Goal: Book appointment/travel/reservation

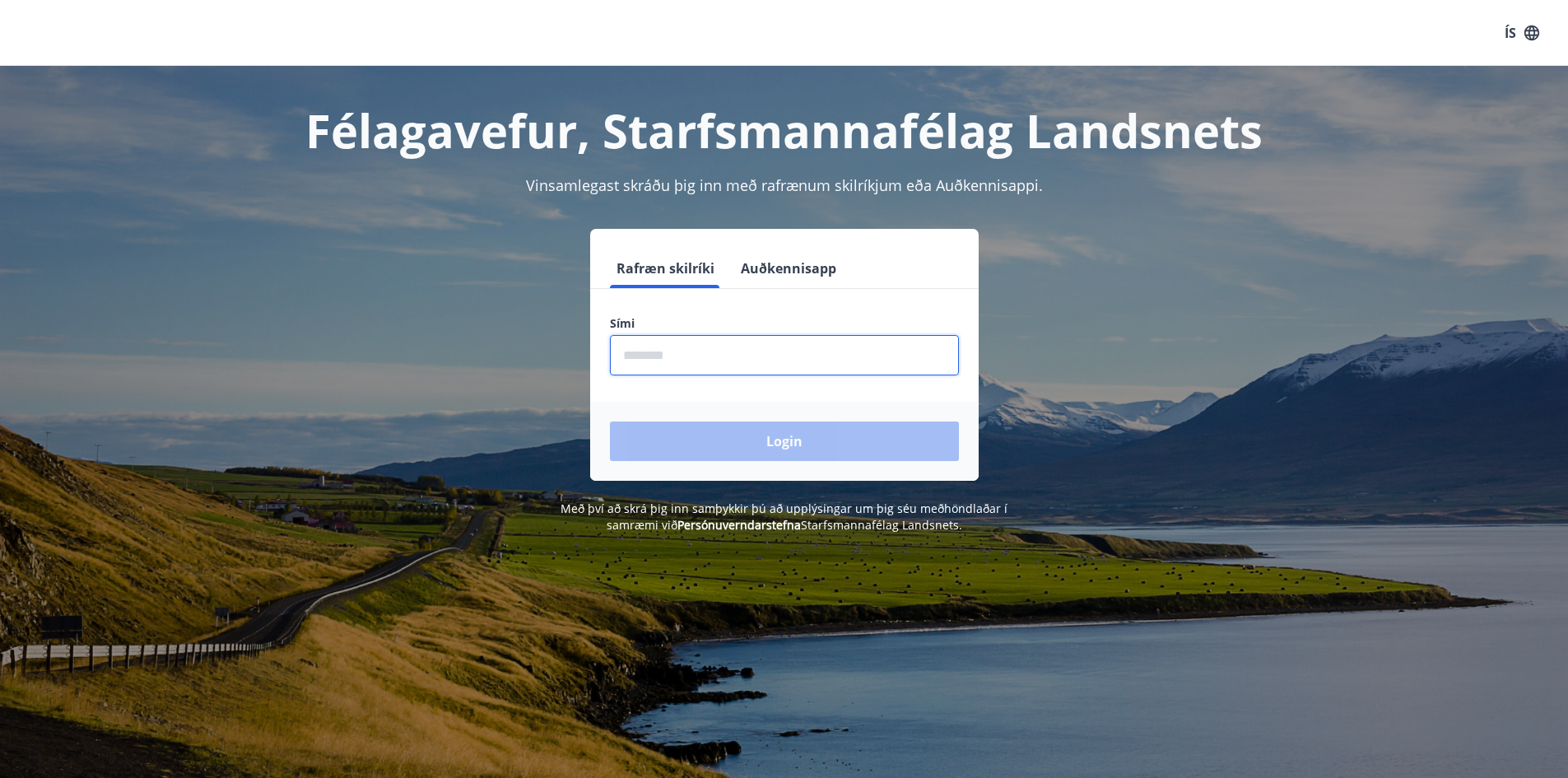
click at [741, 355] on input "phone" at bounding box center [784, 355] width 349 height 40
type input "********"
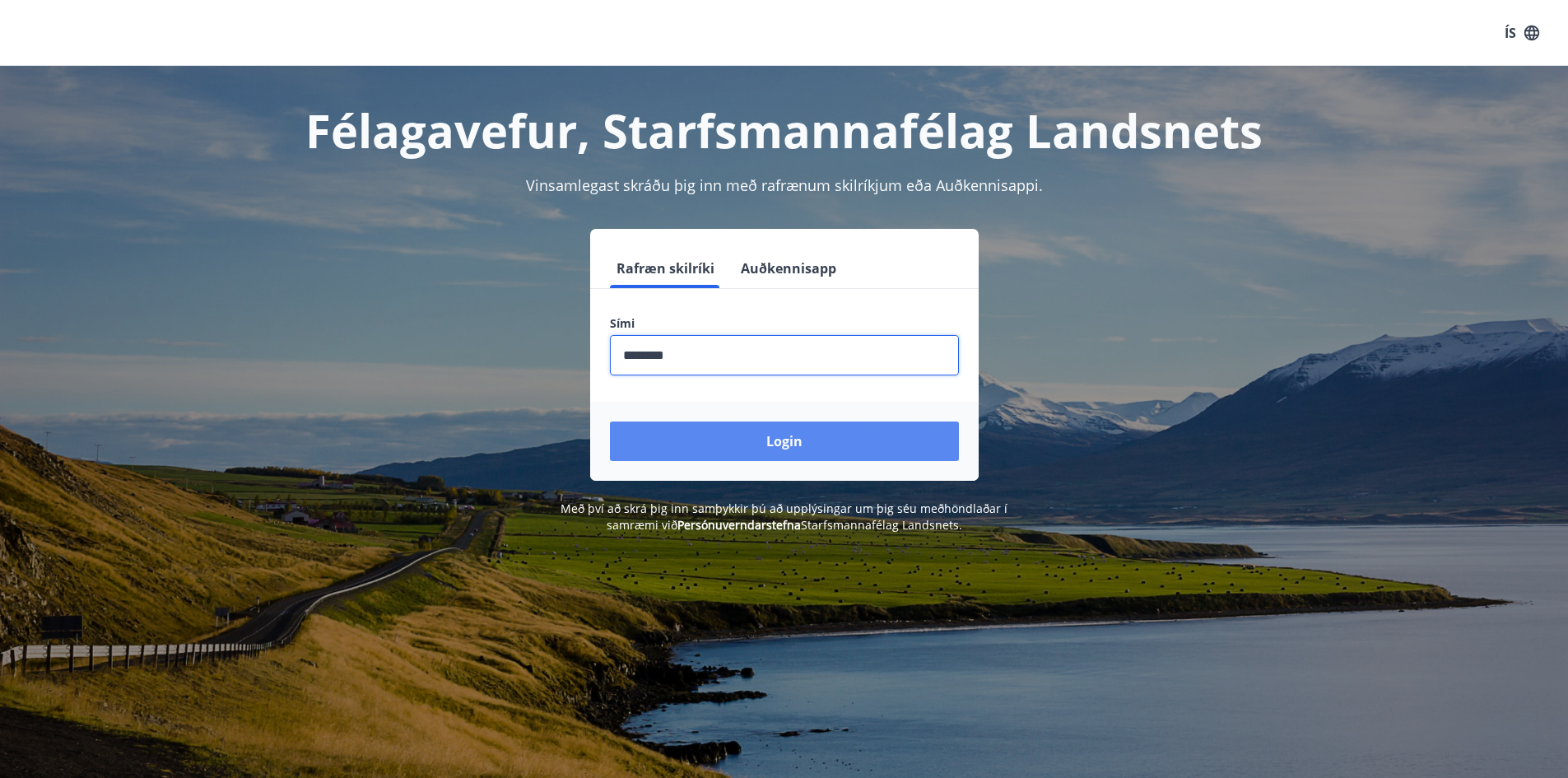
click at [728, 434] on button "Login" at bounding box center [784, 441] width 349 height 39
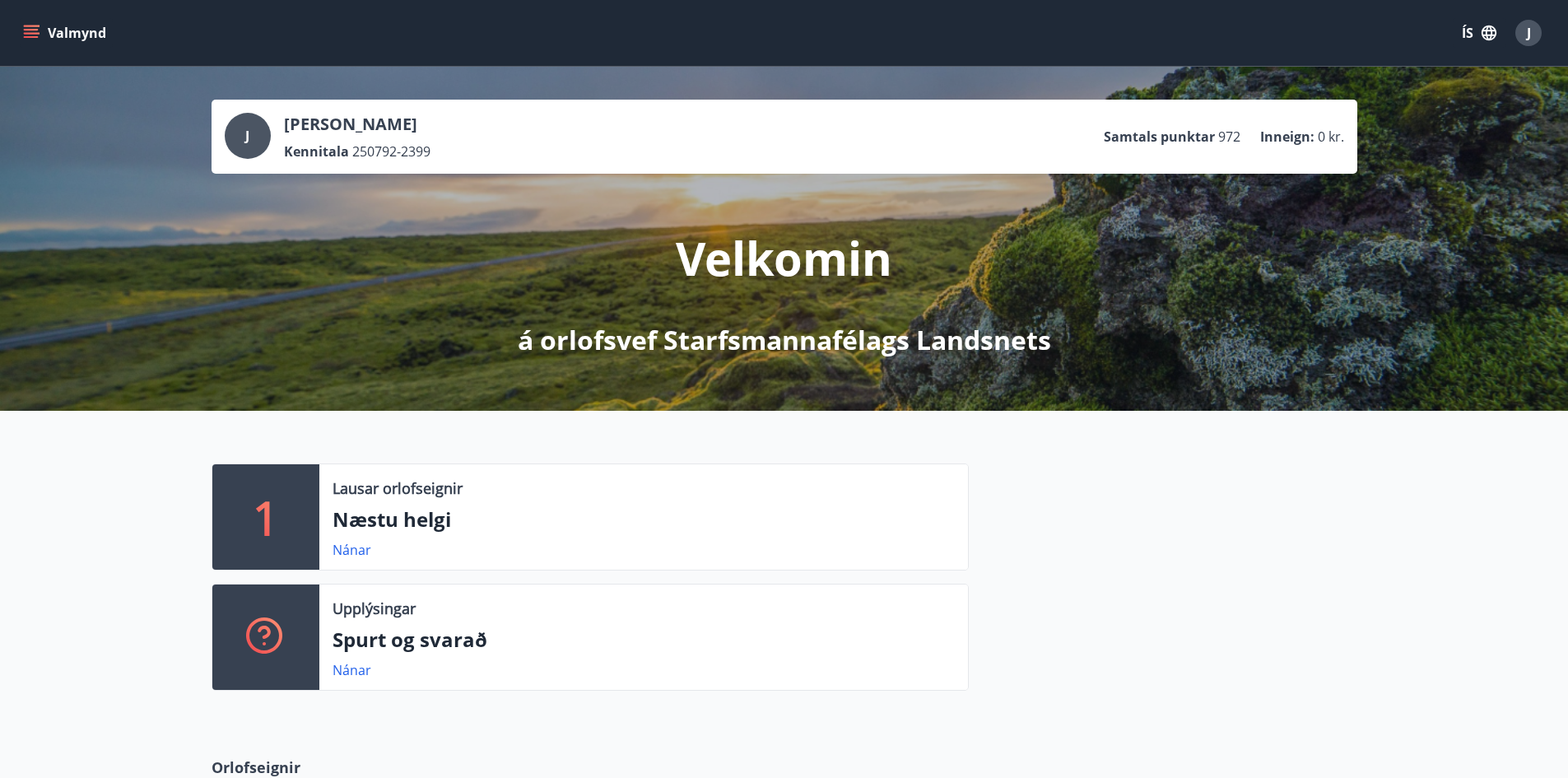
click at [376, 555] on div "Nánar" at bounding box center [358, 549] width 52 height 20
click at [354, 544] on link "Nánar" at bounding box center [351, 549] width 38 height 18
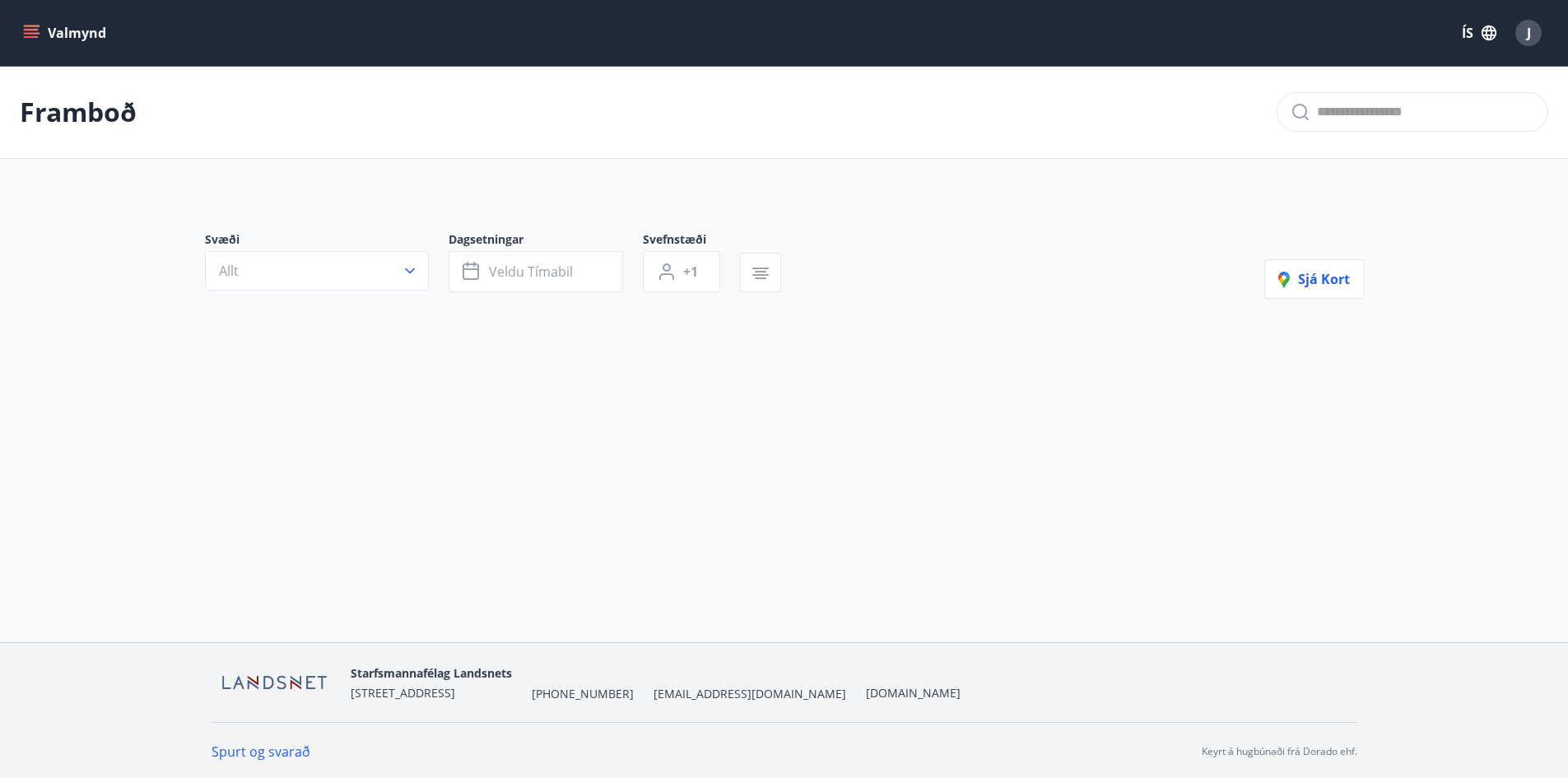
type input "*"
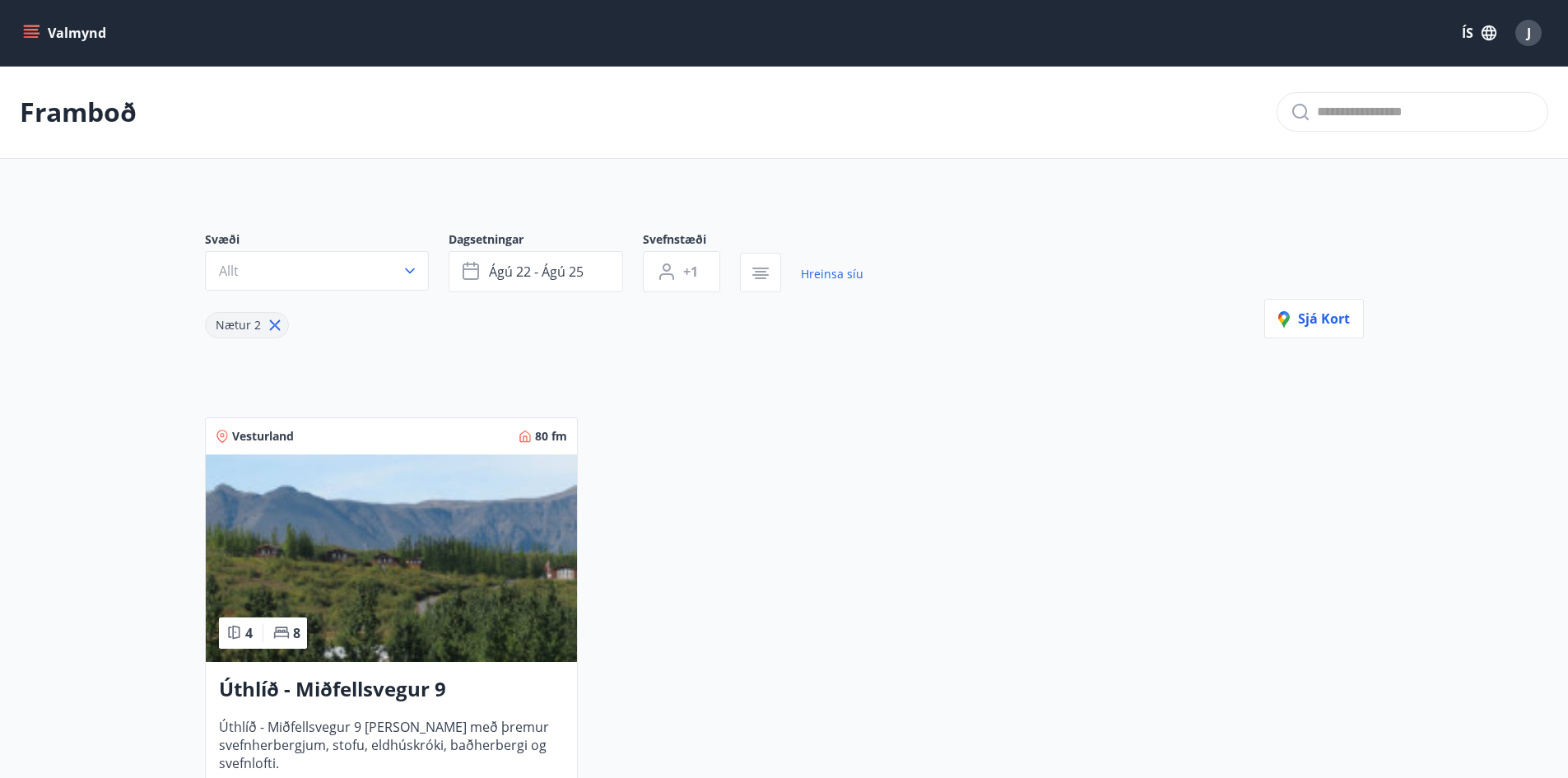
click at [76, 36] on button "Valmynd" at bounding box center [65, 32] width 93 height 30
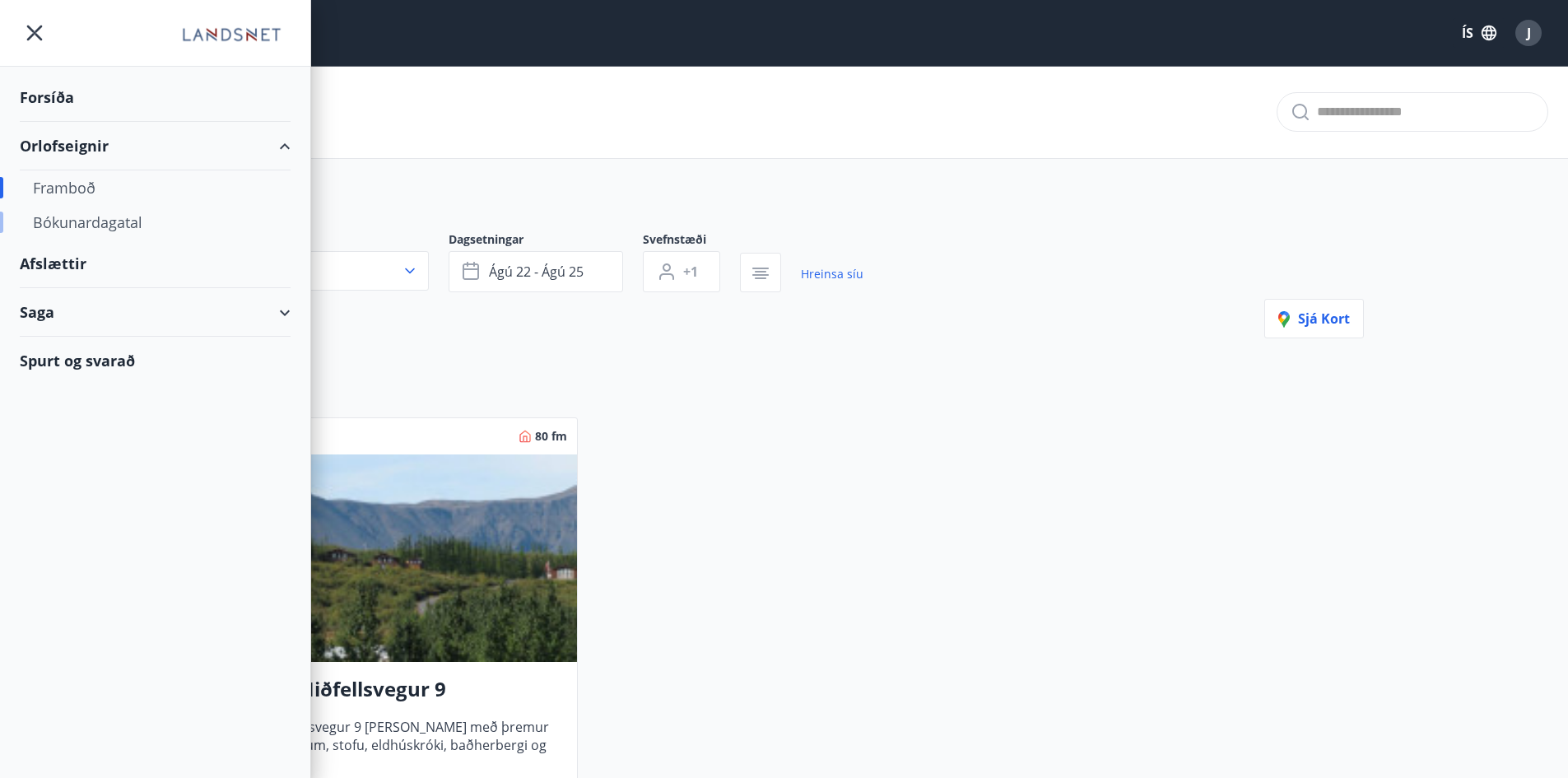
click at [78, 214] on div "Bókunardagatal" at bounding box center [156, 222] width 245 height 35
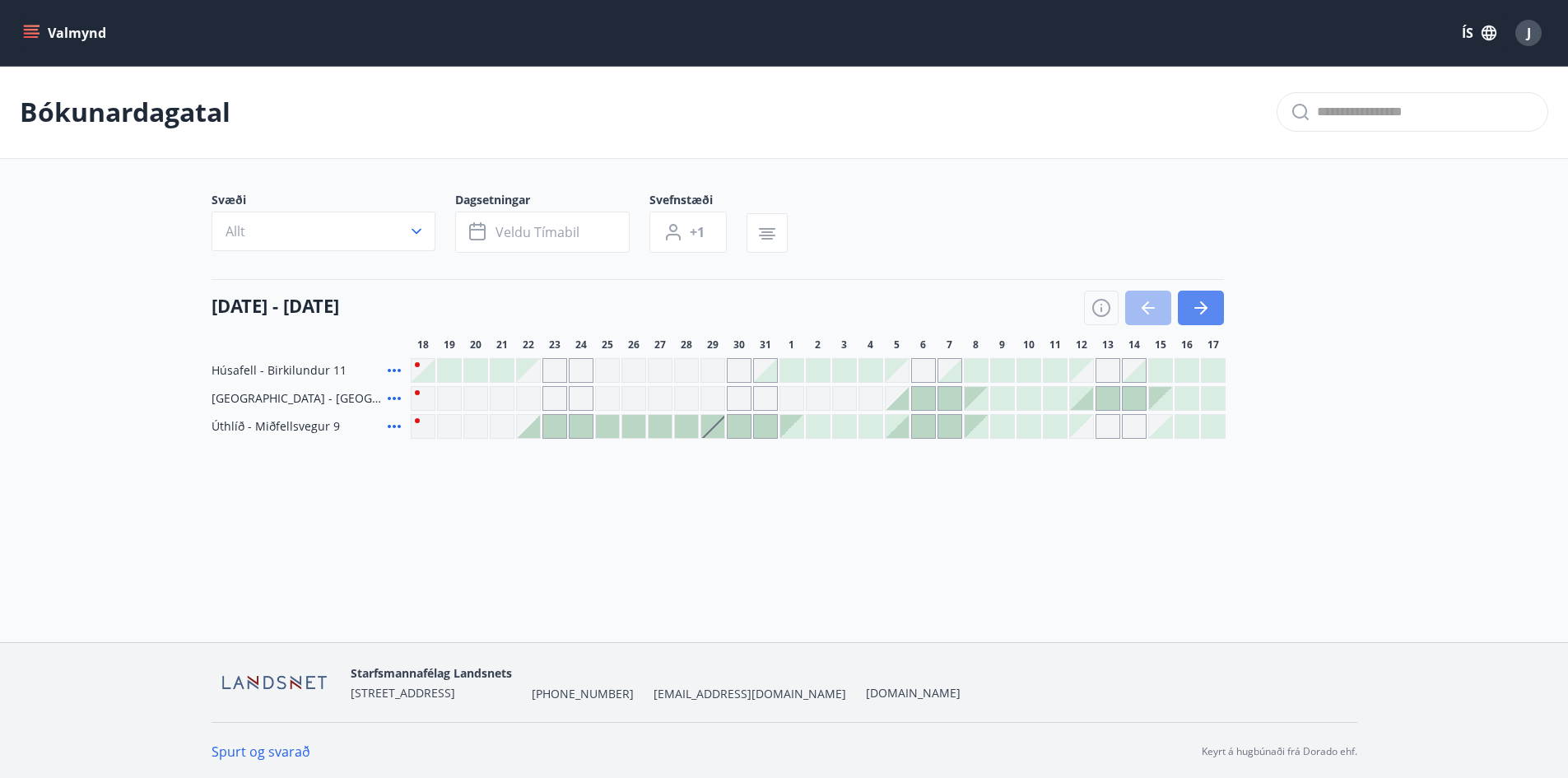
click at [1207, 314] on icon "button" at bounding box center [1201, 307] width 20 height 20
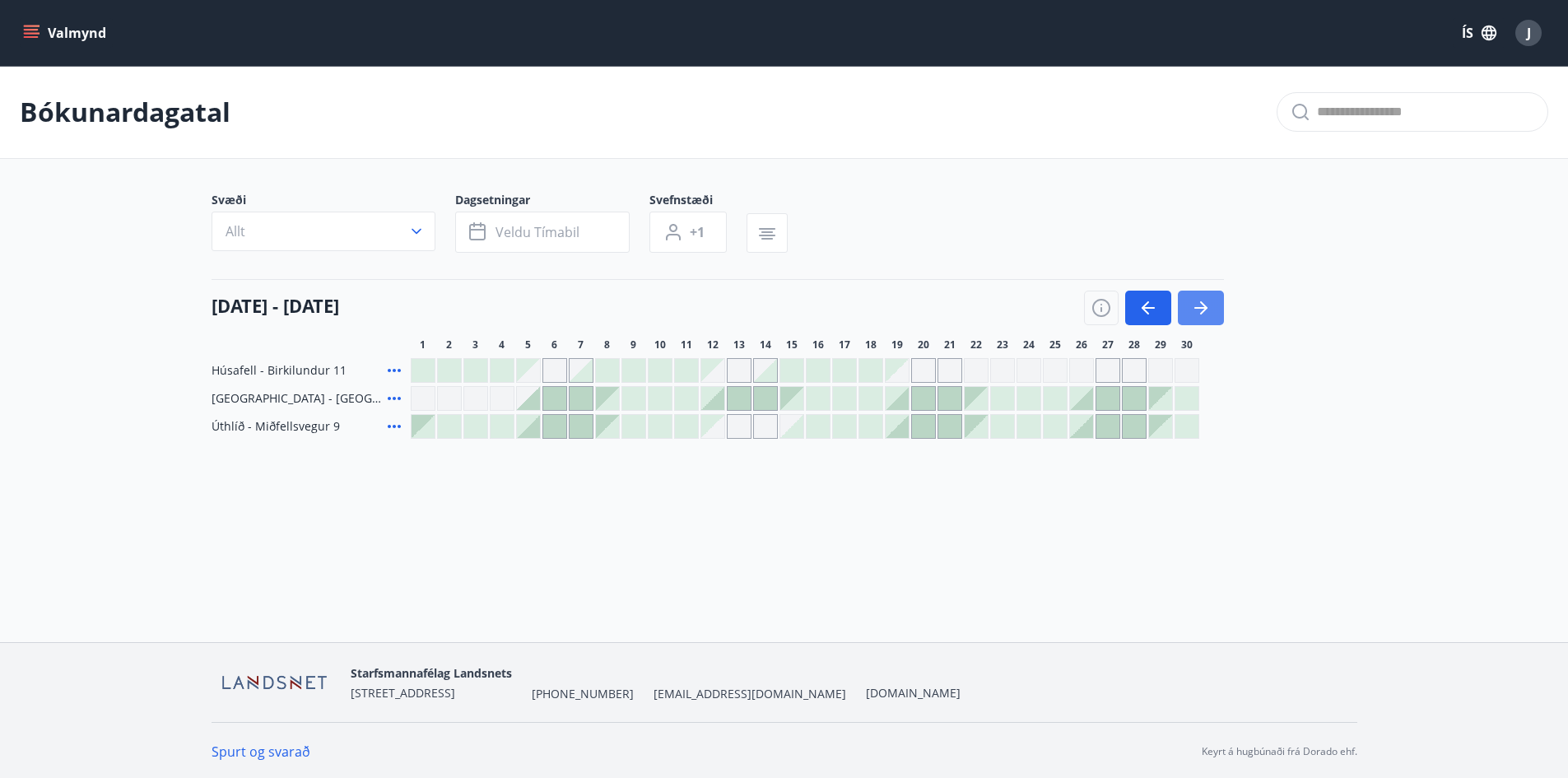
click at [1207, 314] on icon "button" at bounding box center [1201, 307] width 20 height 20
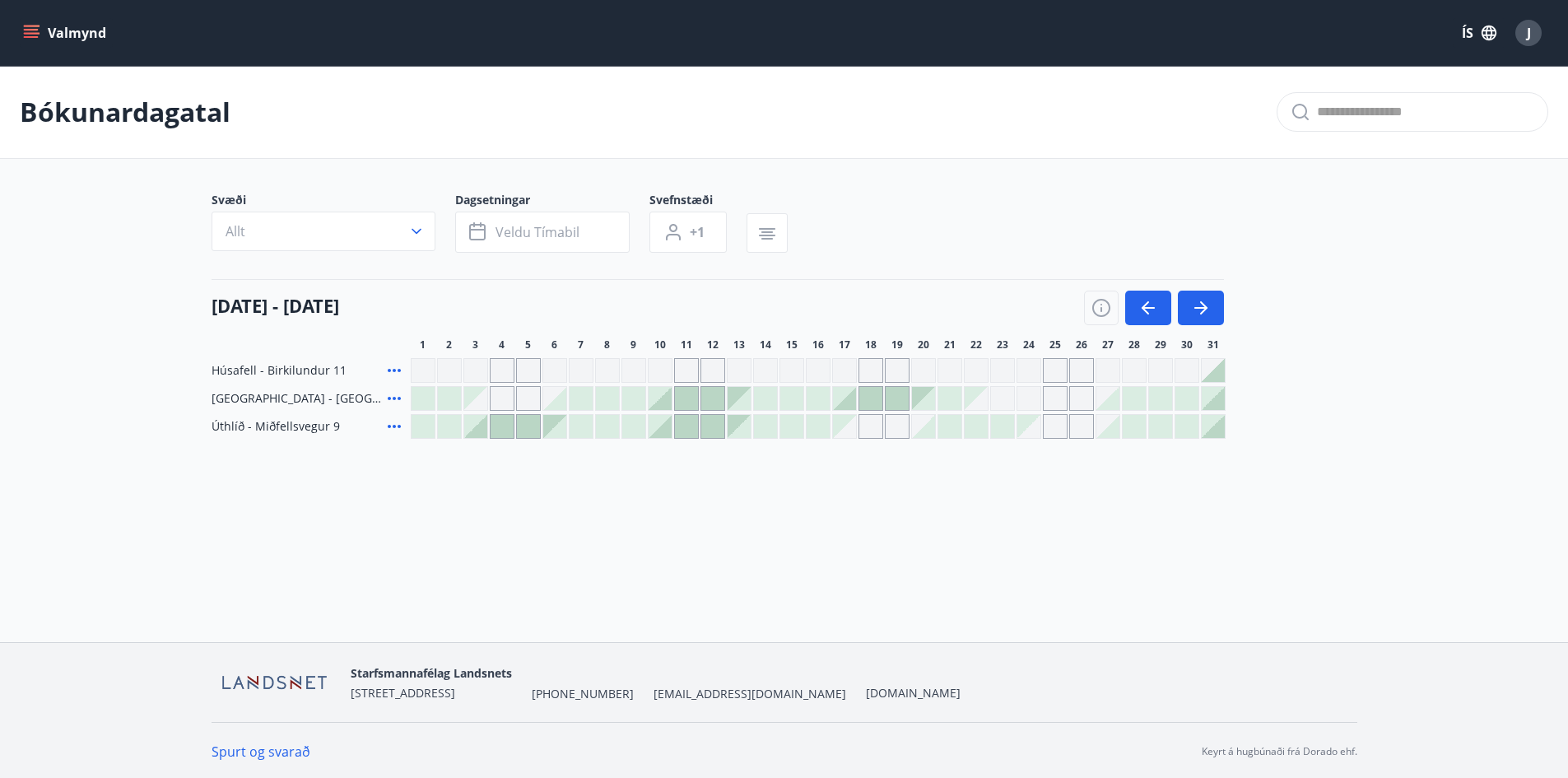
click at [1127, 369] on div "Gráir dagar eru ekki bókanlegir" at bounding box center [1133, 370] width 25 height 25
click at [1080, 429] on div "Gráir dagar eru ekki bókanlegir" at bounding box center [1082, 426] width 25 height 25
click at [1068, 481] on div "Bókunardagatal Svæði Allt Dagsetningar Veldu tímabil Svefnstæði +1 01 október -…" at bounding box center [784, 285] width 1568 height 439
click at [1108, 372] on div "Gráir dagar eru ekki bókanlegir" at bounding box center [1108, 370] width 25 height 25
click at [1130, 373] on div "Gráir dagar eru ekki bókanlegir" at bounding box center [1133, 370] width 25 height 25
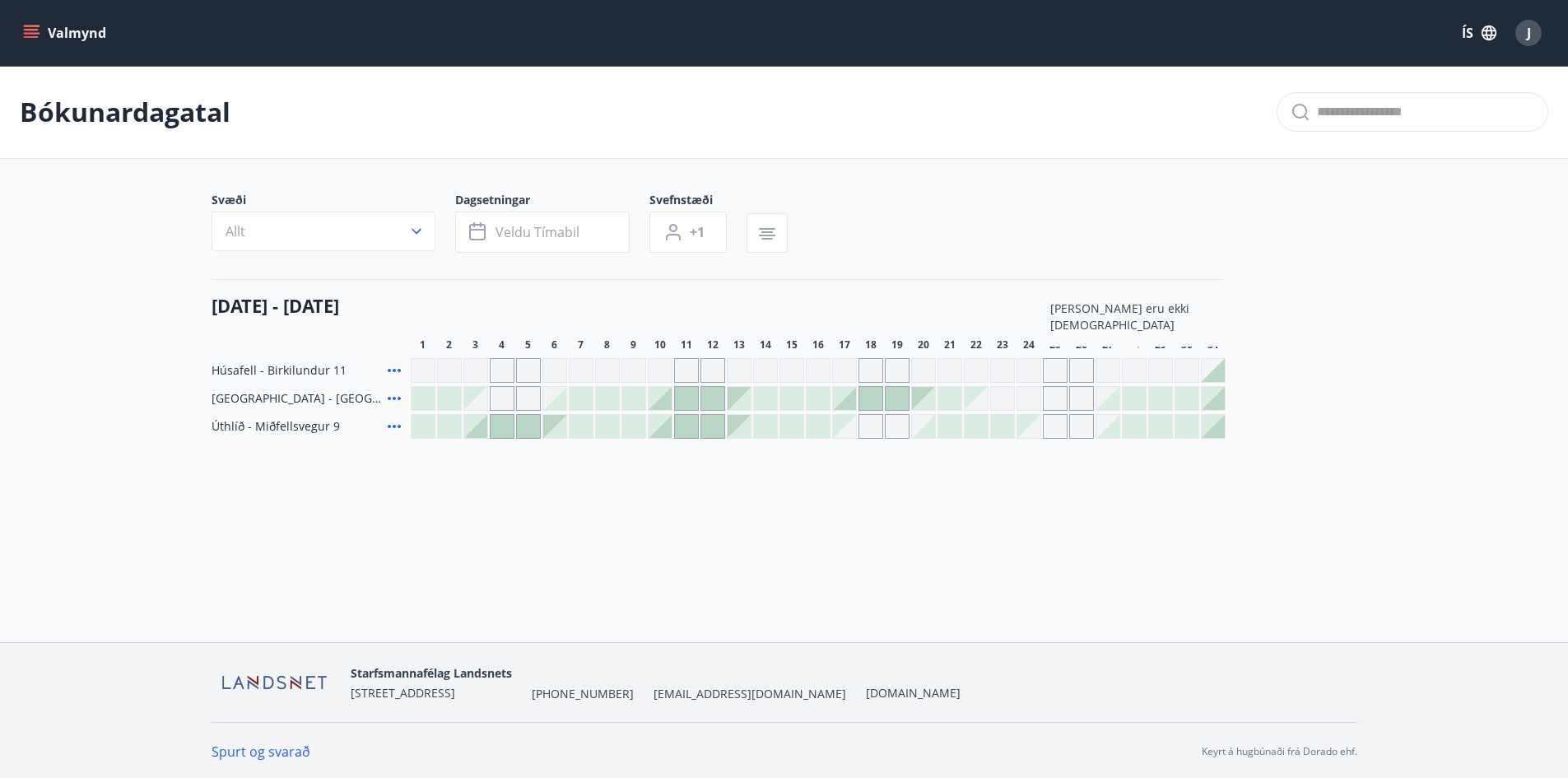
click at [1137, 406] on div at bounding box center [1133, 398] width 23 height 23
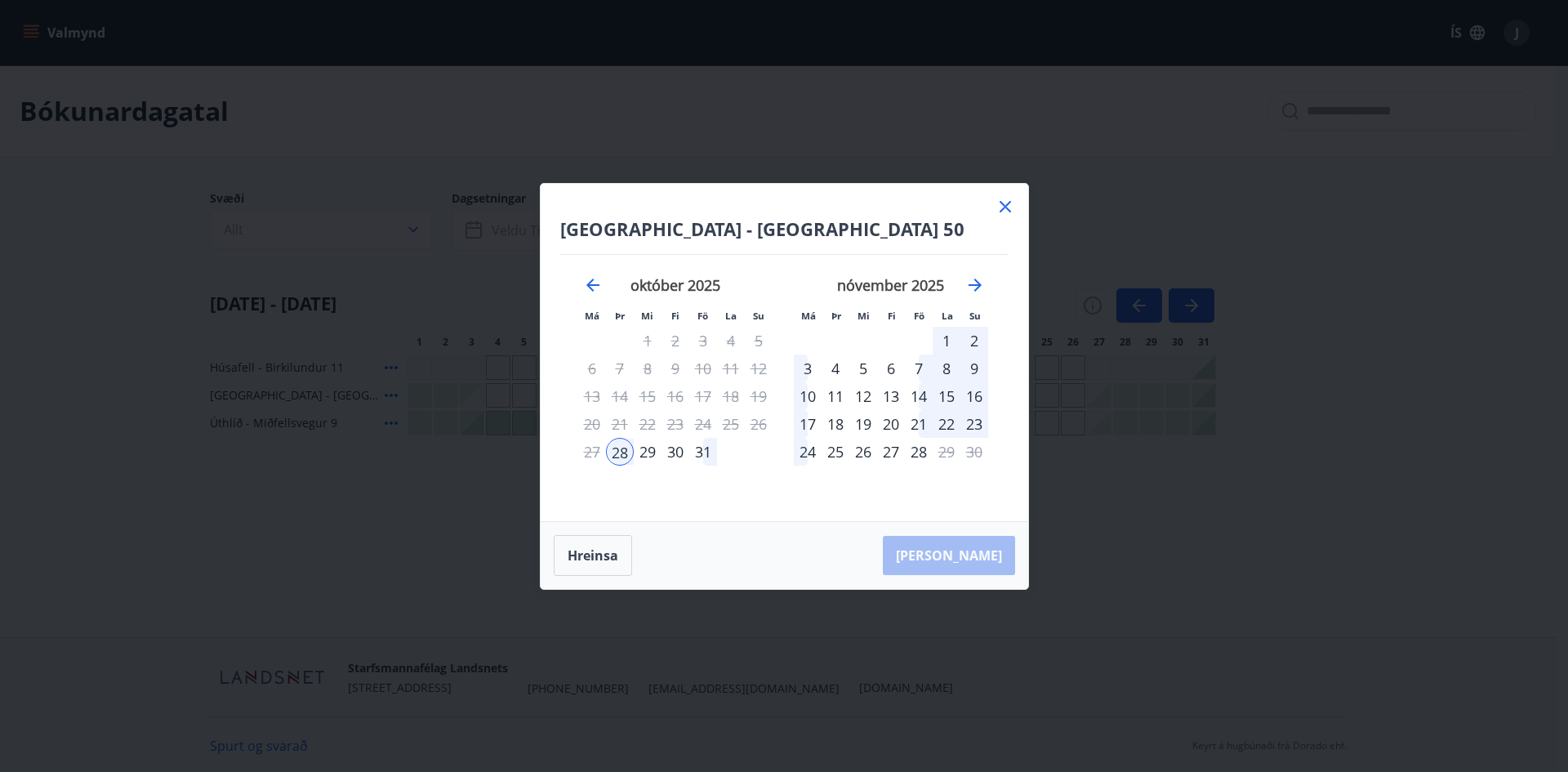
click at [1009, 207] on icon at bounding box center [1005, 206] width 19 height 19
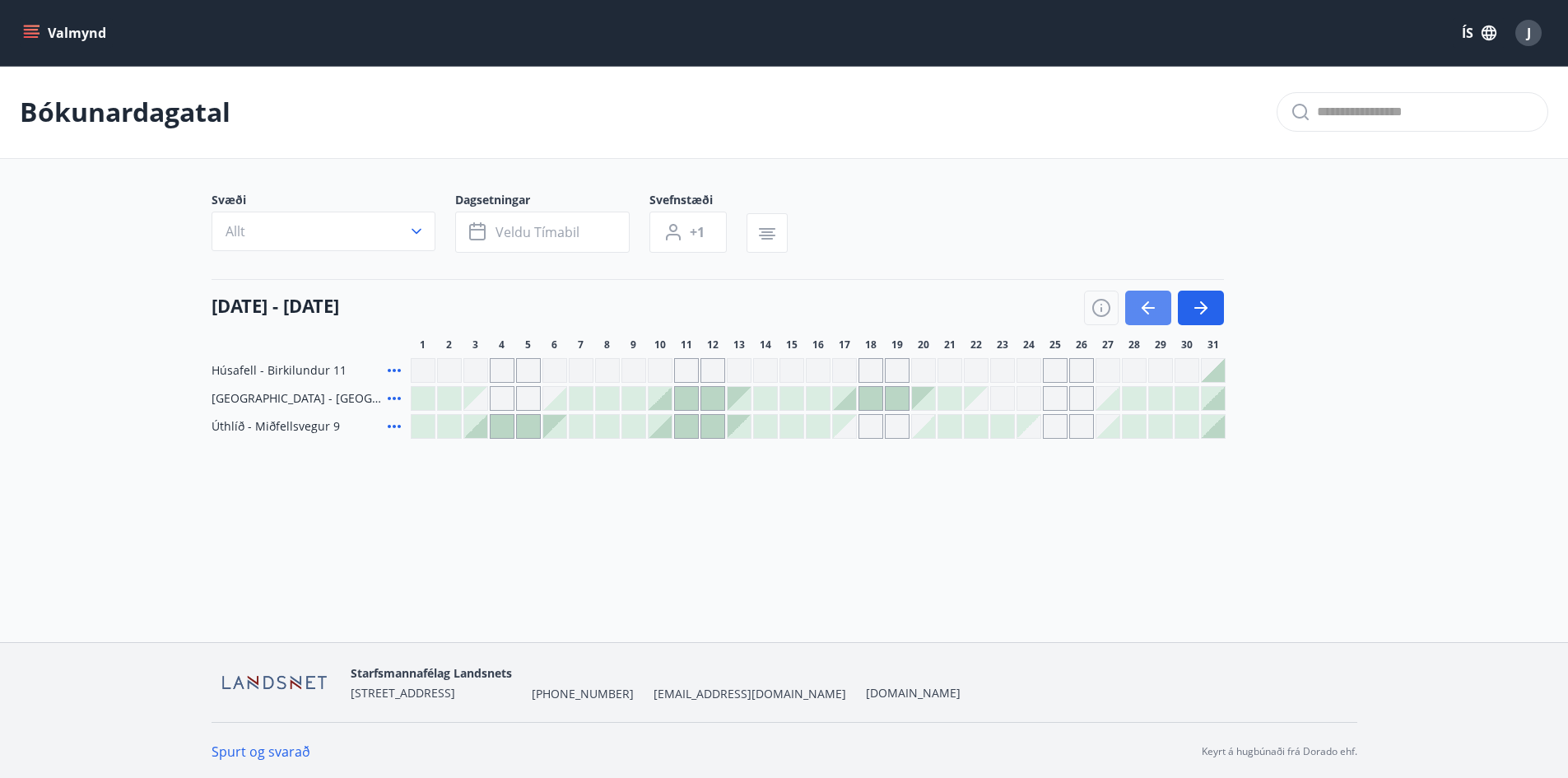
click at [1140, 301] on icon "button" at bounding box center [1148, 307] width 20 height 20
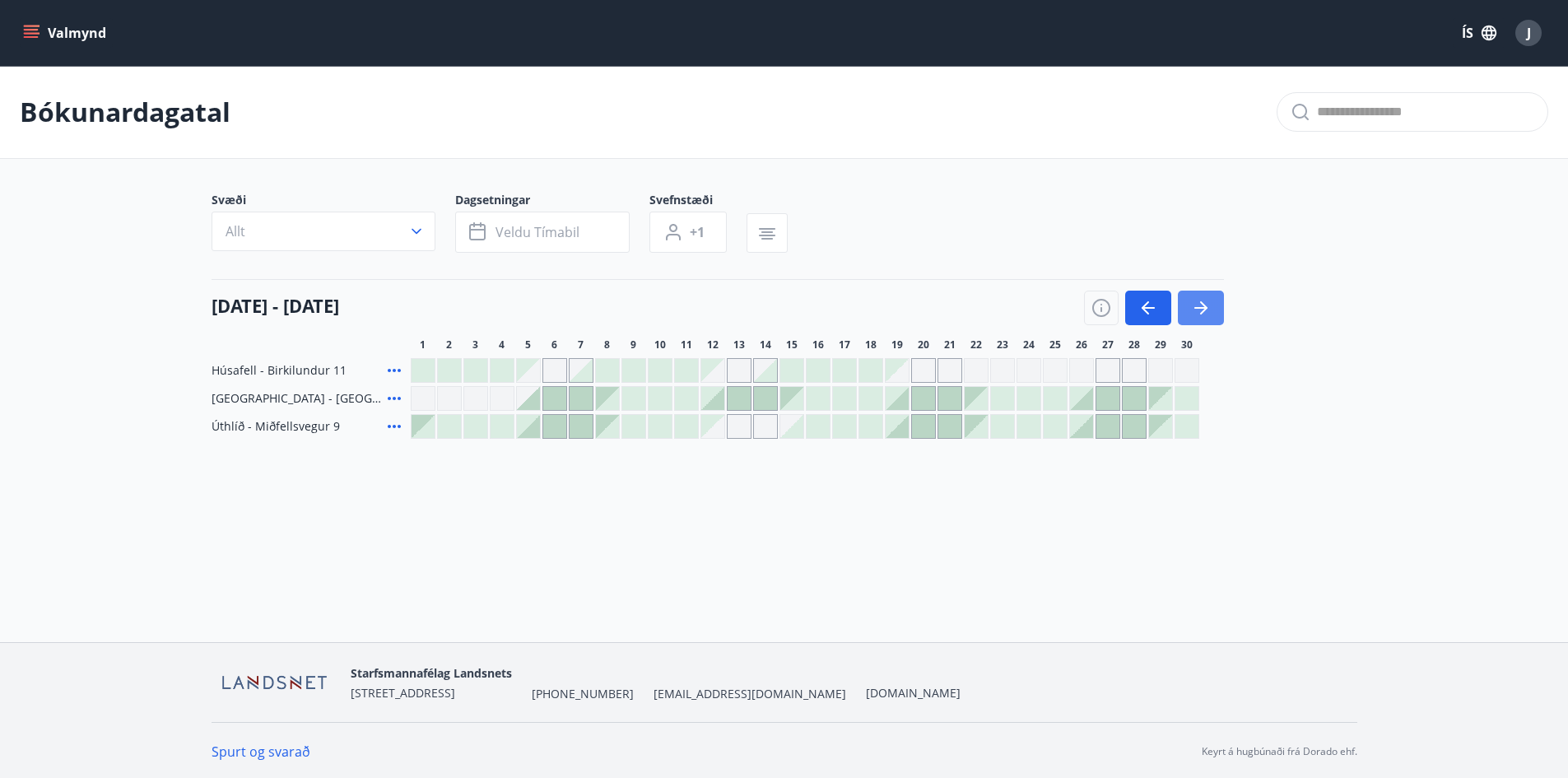
click at [1218, 300] on button "button" at bounding box center [1201, 308] width 46 height 35
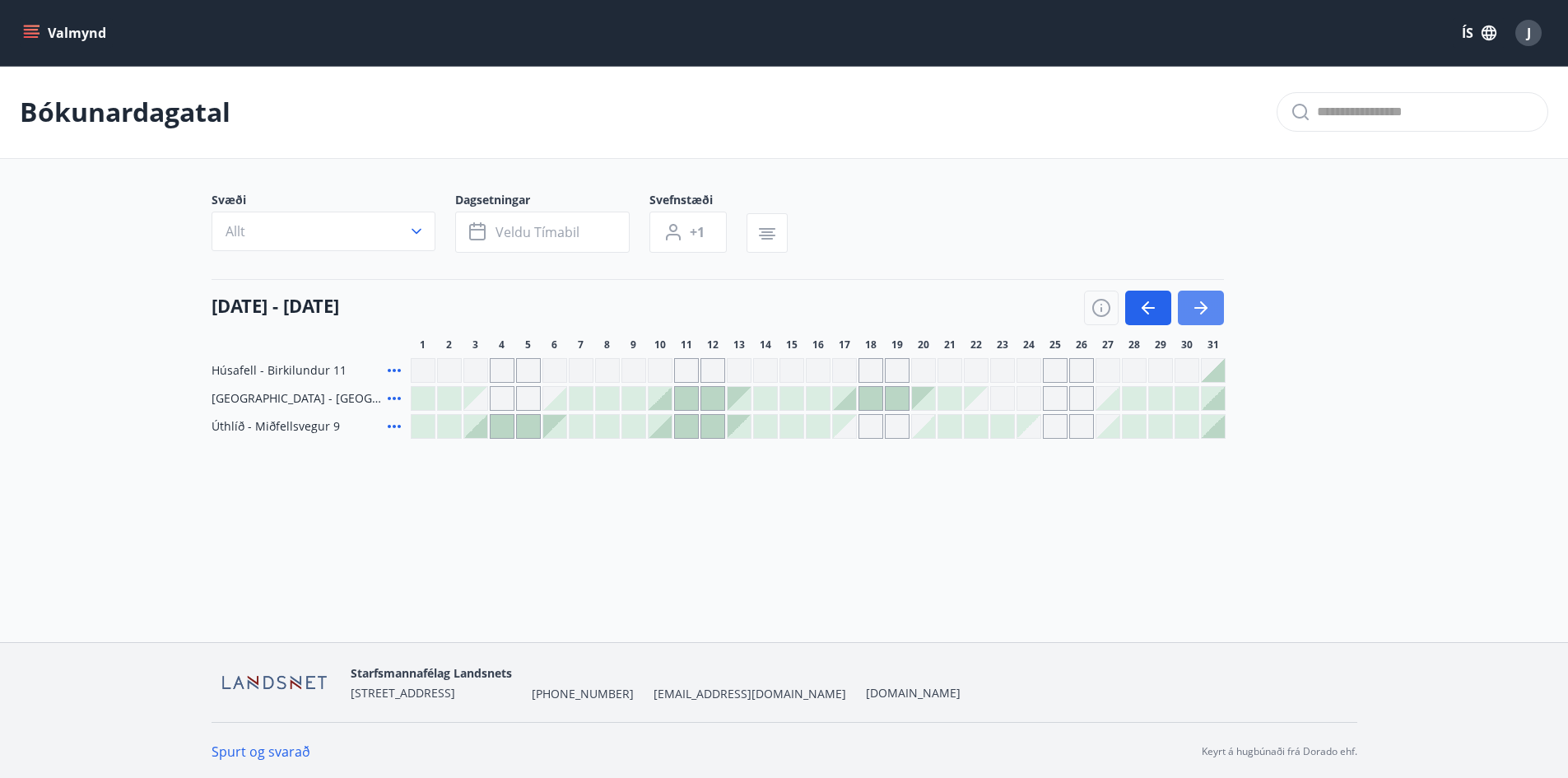
click at [1213, 304] on button "button" at bounding box center [1201, 308] width 46 height 35
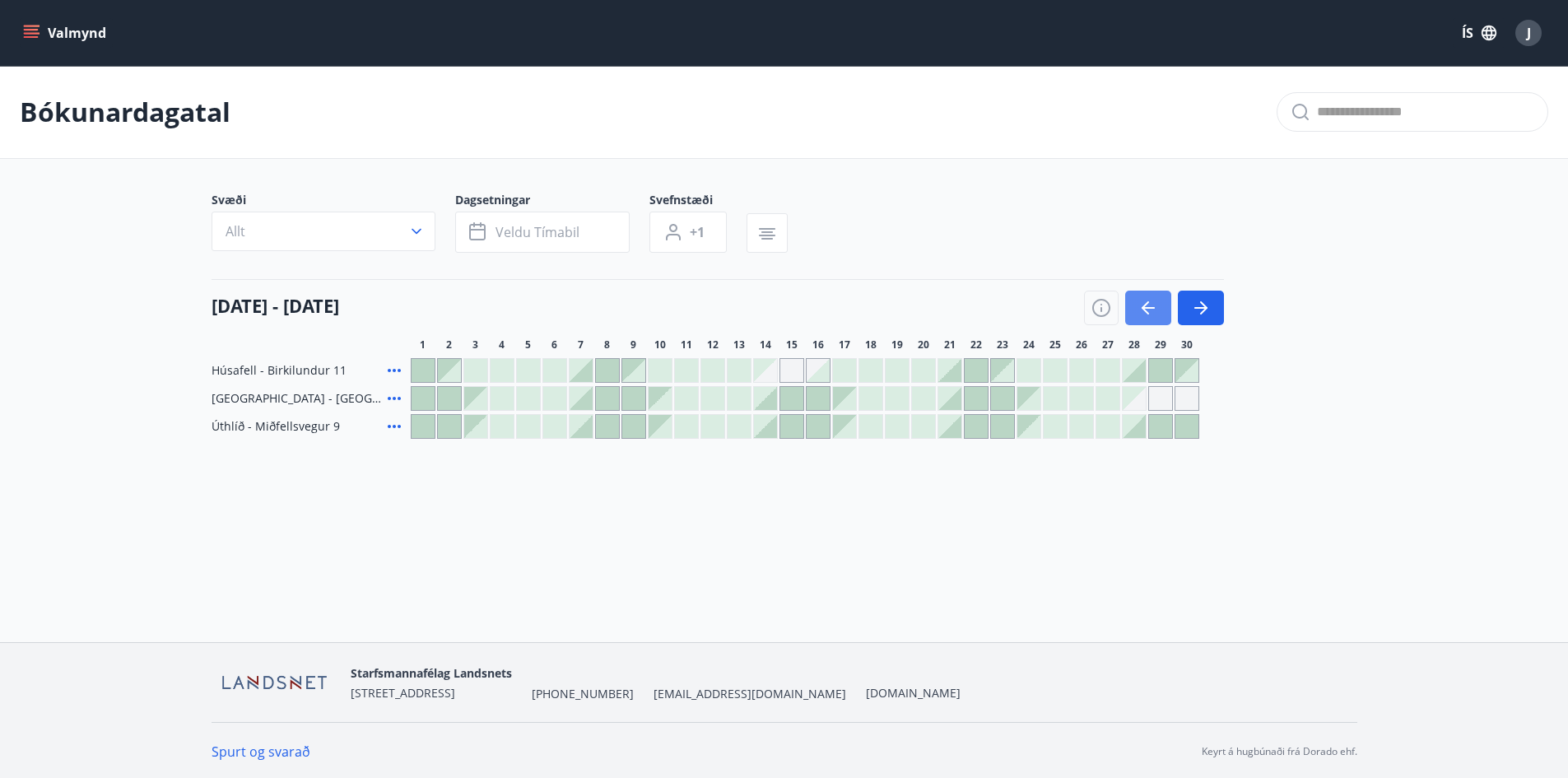
click at [1156, 298] on icon "button" at bounding box center [1148, 307] width 20 height 20
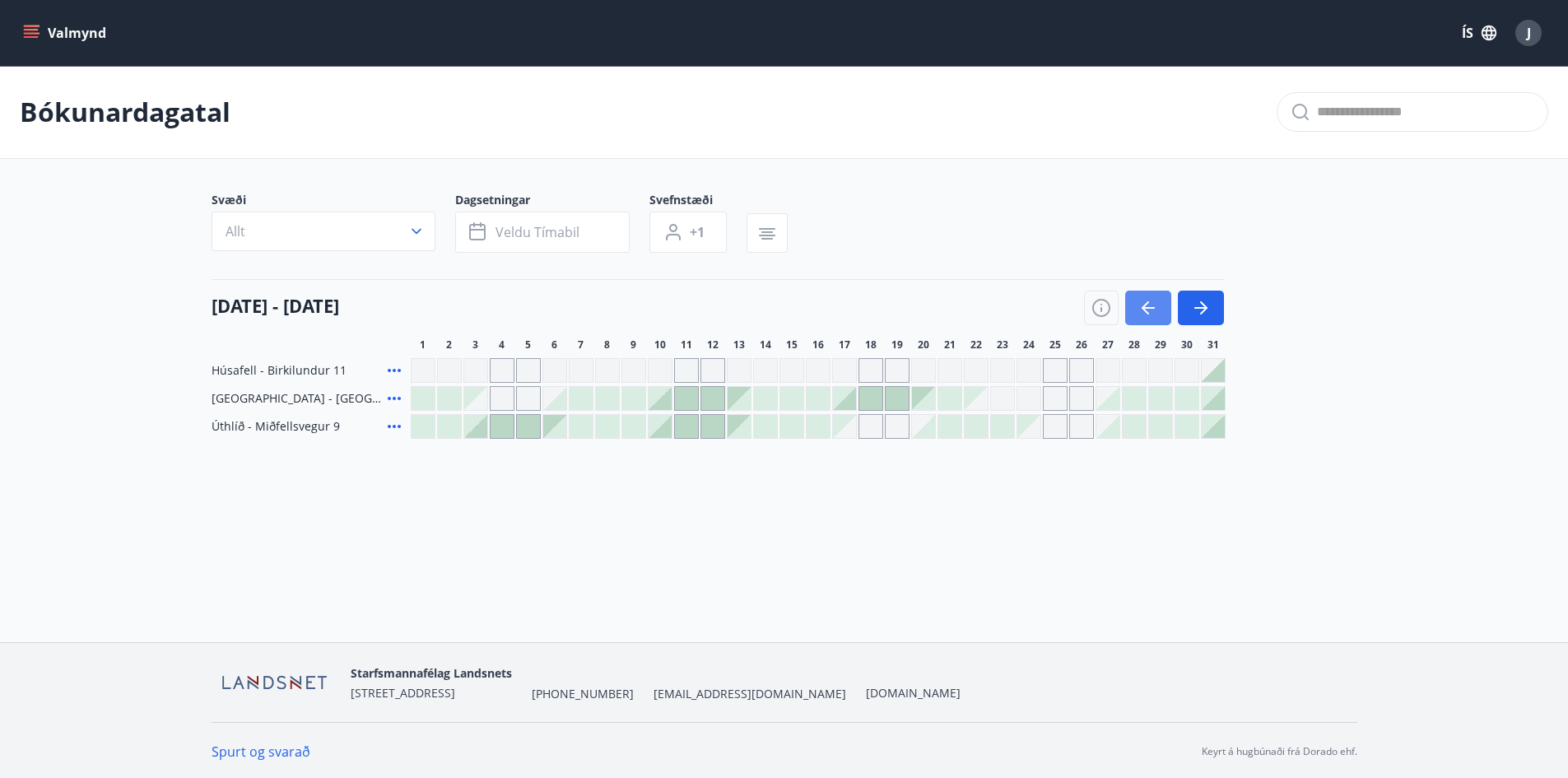
click at [1149, 301] on icon "button" at bounding box center [1148, 307] width 20 height 20
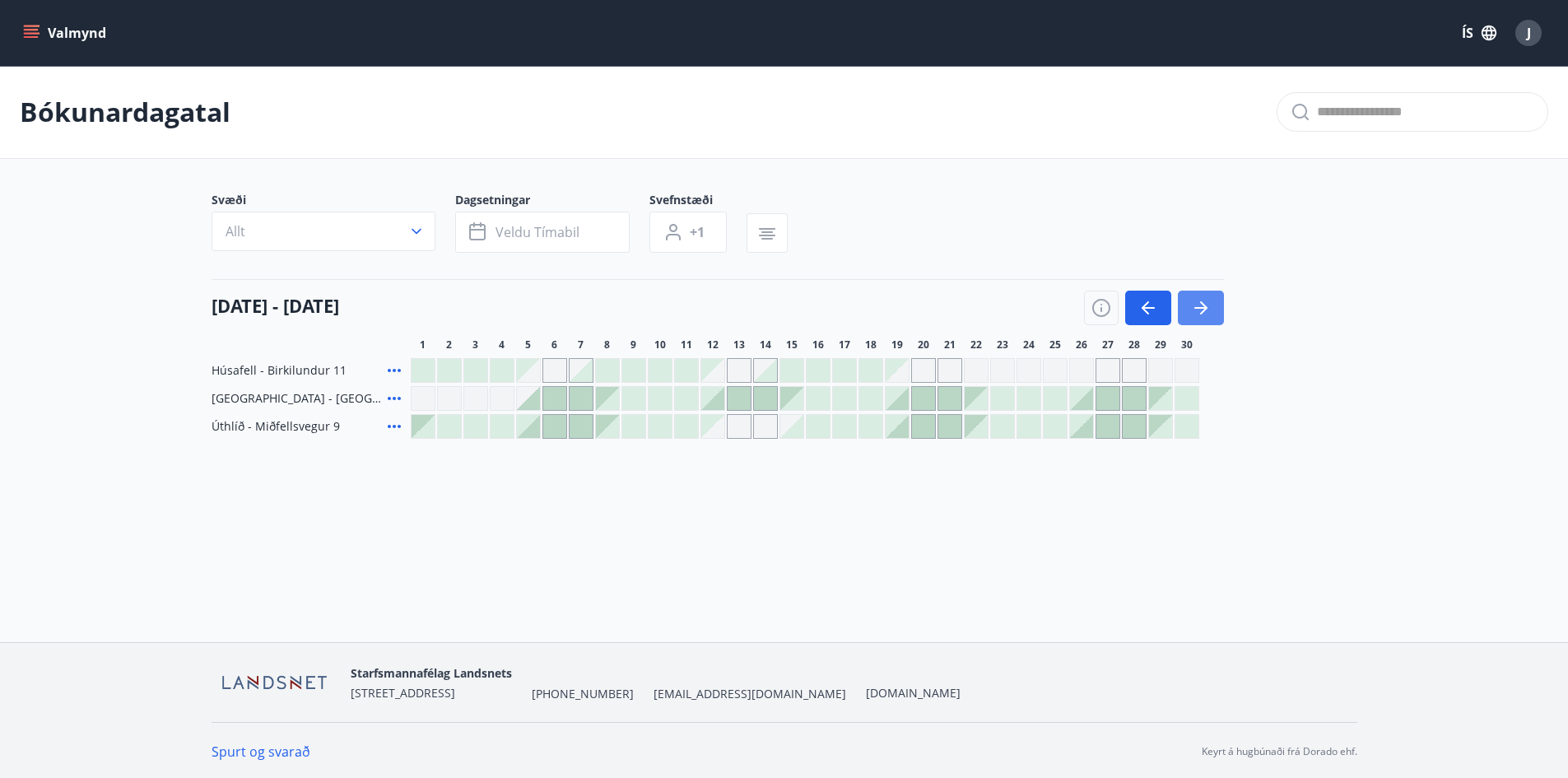
click at [1196, 310] on icon "button" at bounding box center [1201, 307] width 20 height 20
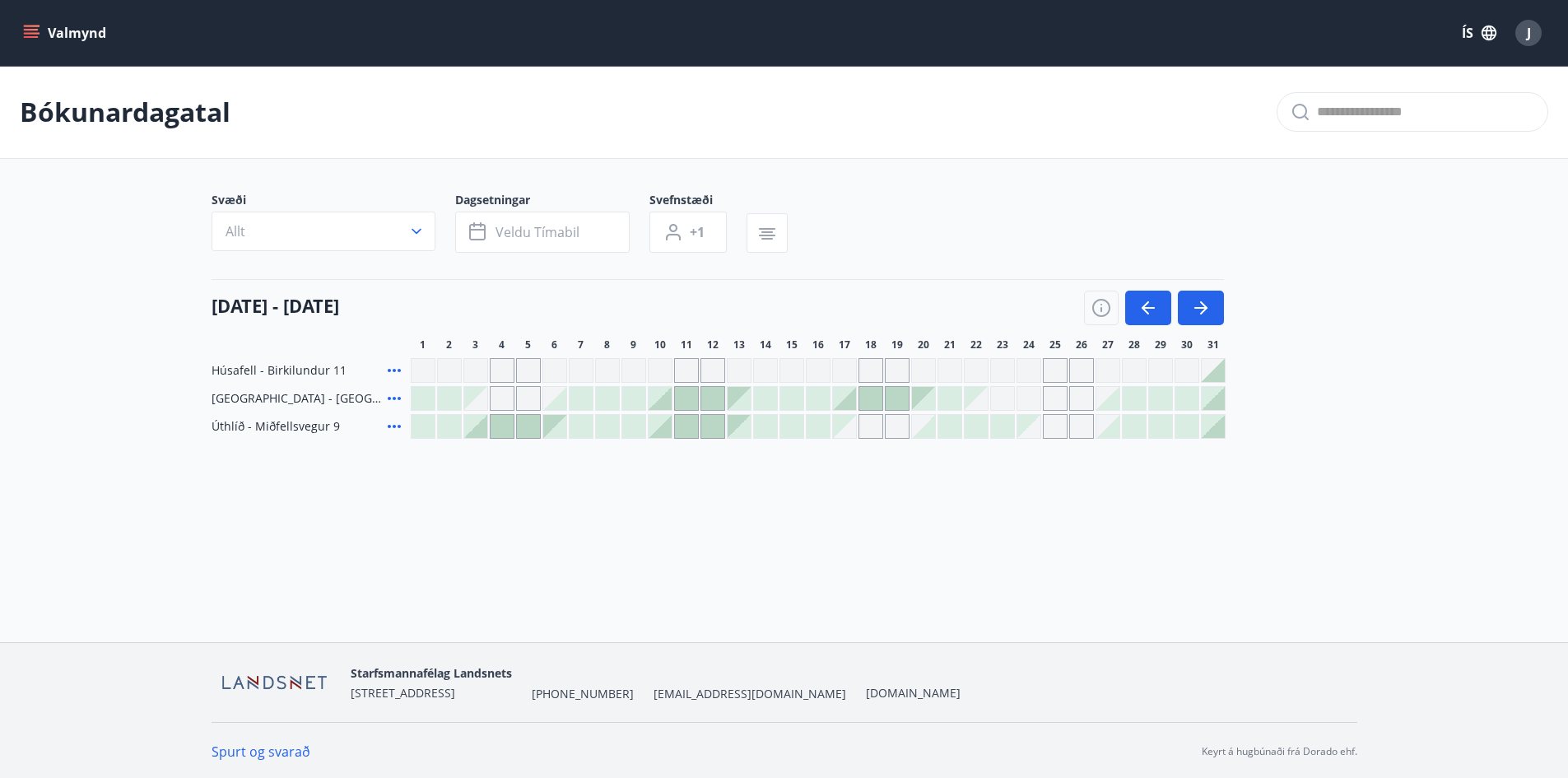
click at [480, 367] on div "Gráir dagar eru ekki bókanlegir" at bounding box center [475, 370] width 25 height 25
click at [986, 281] on div "01 október - 31 október" at bounding box center [718, 302] width 1013 height 46
click at [1144, 315] on icon "button" at bounding box center [1148, 307] width 20 height 20
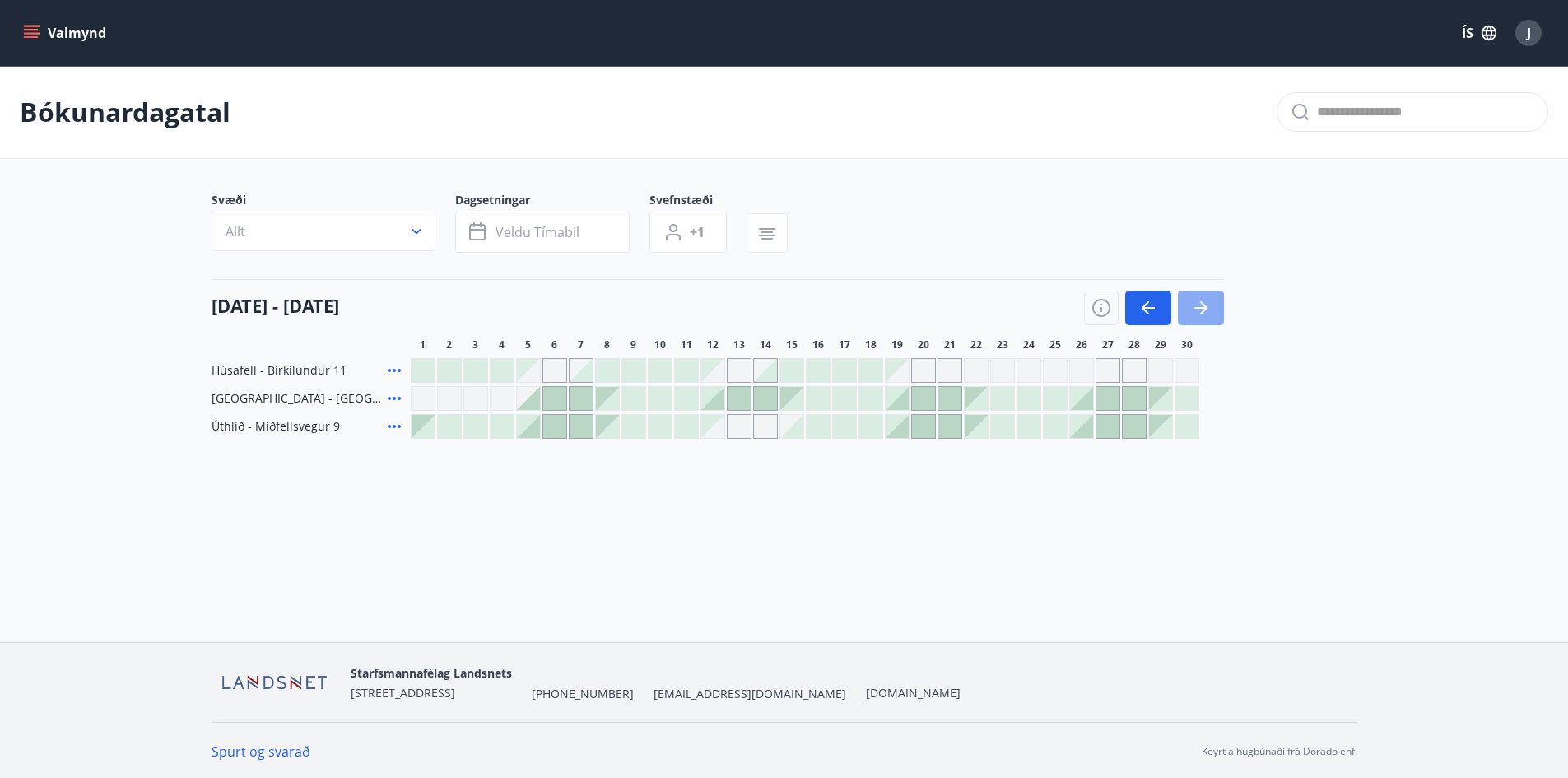
click at [1204, 310] on icon "button" at bounding box center [1203, 307] width 8 height 13
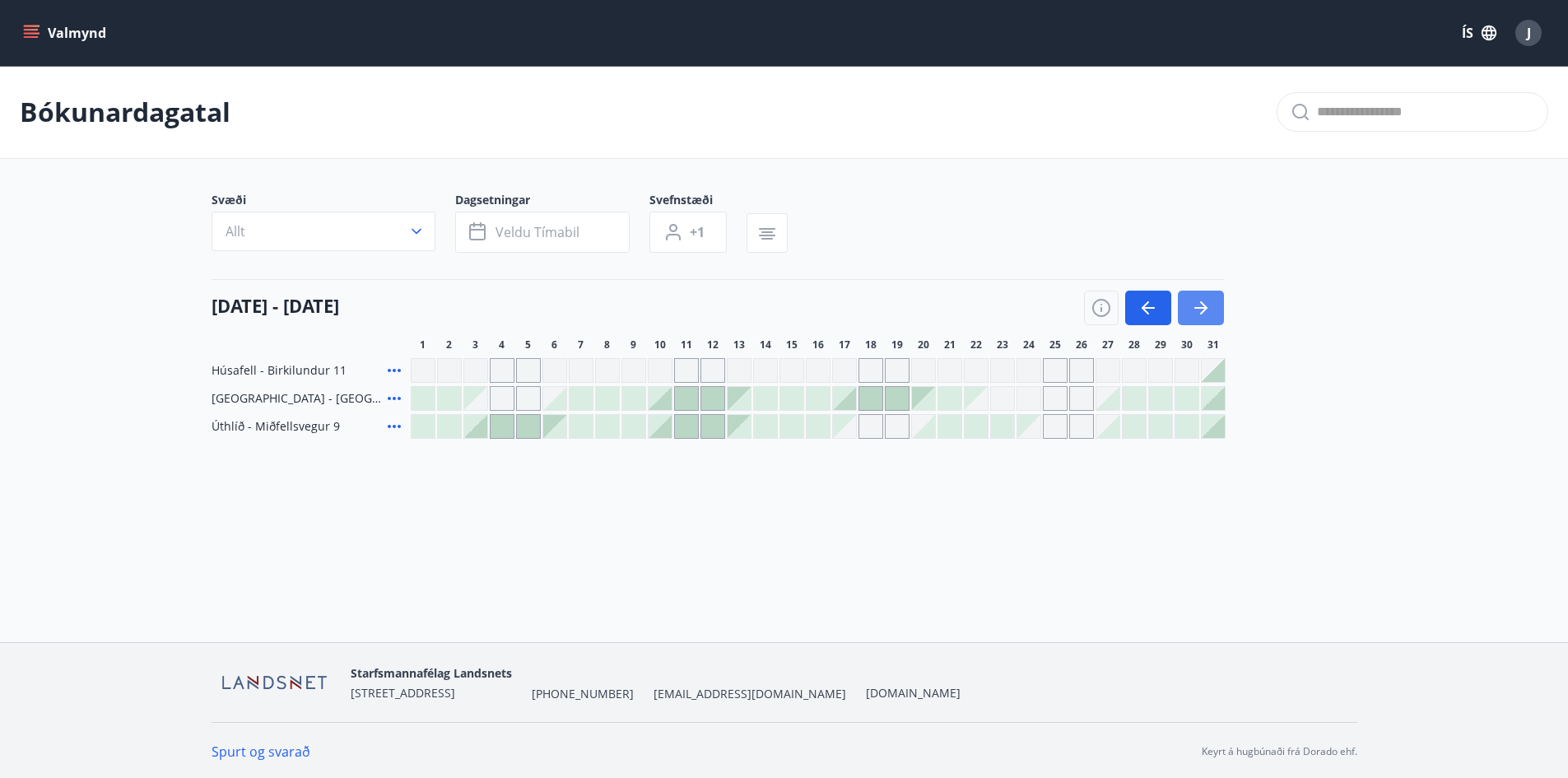
click at [1204, 310] on icon "button" at bounding box center [1203, 307] width 8 height 13
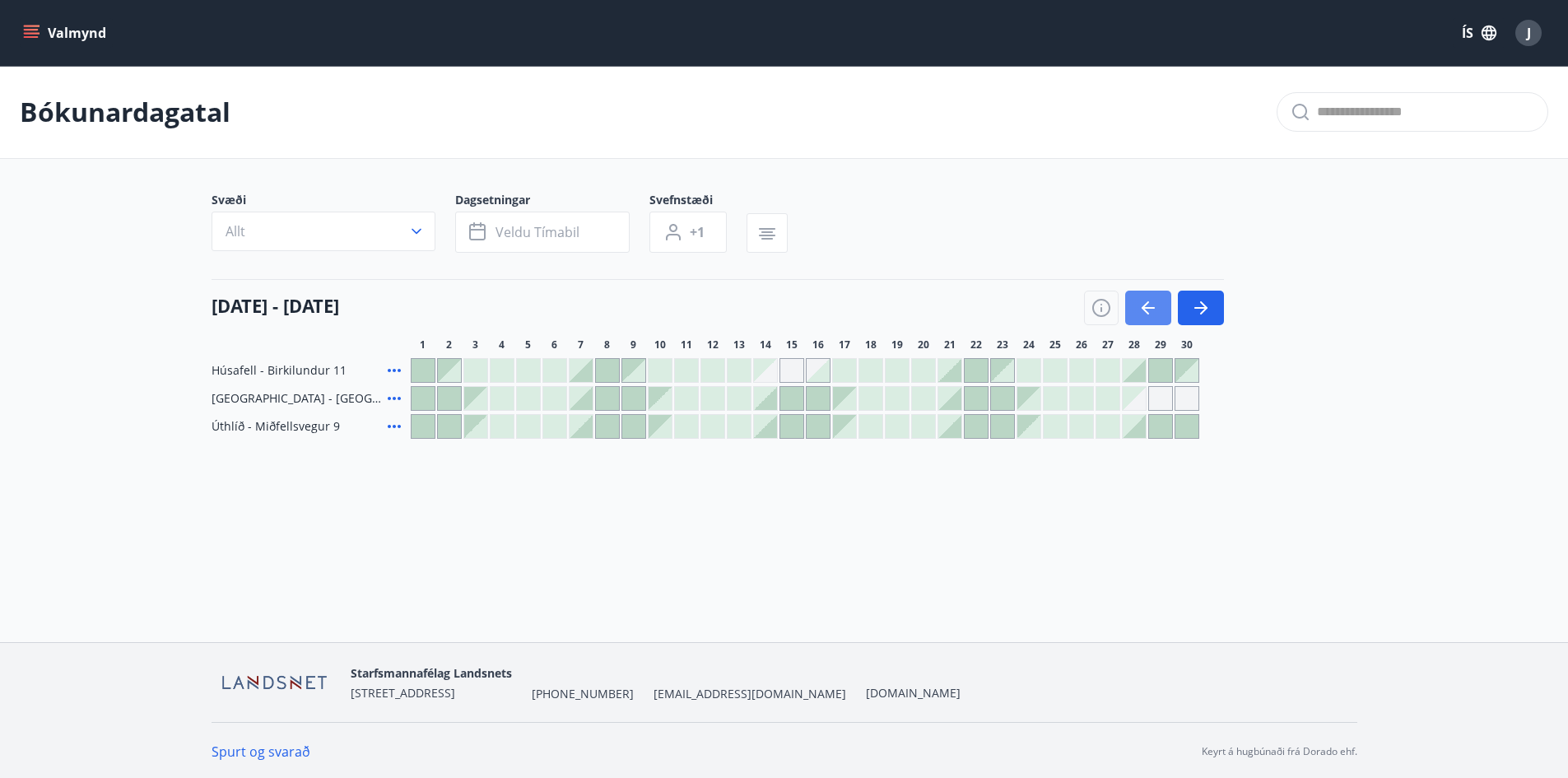
click at [1154, 312] on icon "button" at bounding box center [1148, 307] width 20 height 20
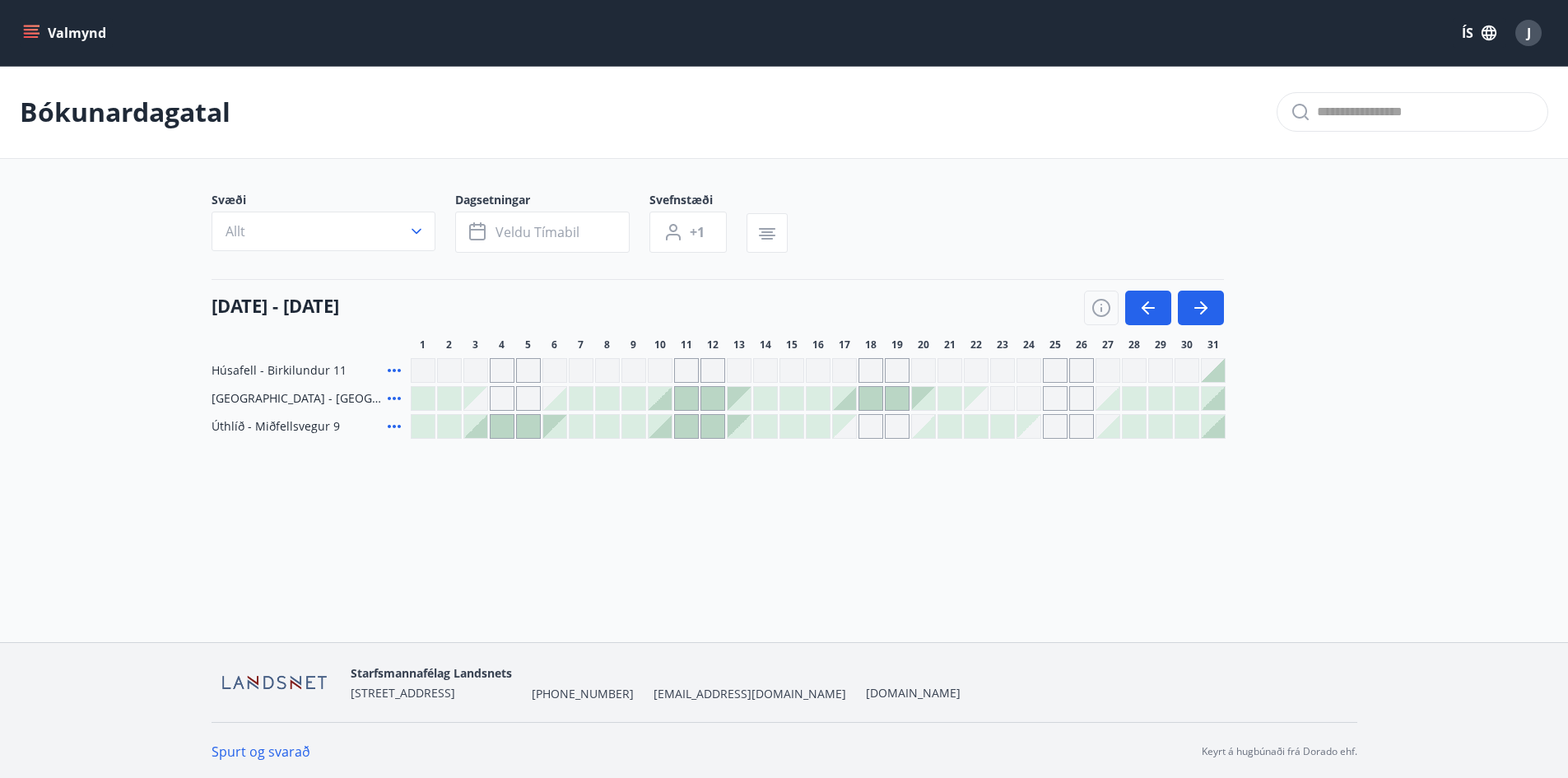
click at [1484, 31] on icon "button" at bounding box center [1489, 32] width 14 height 14
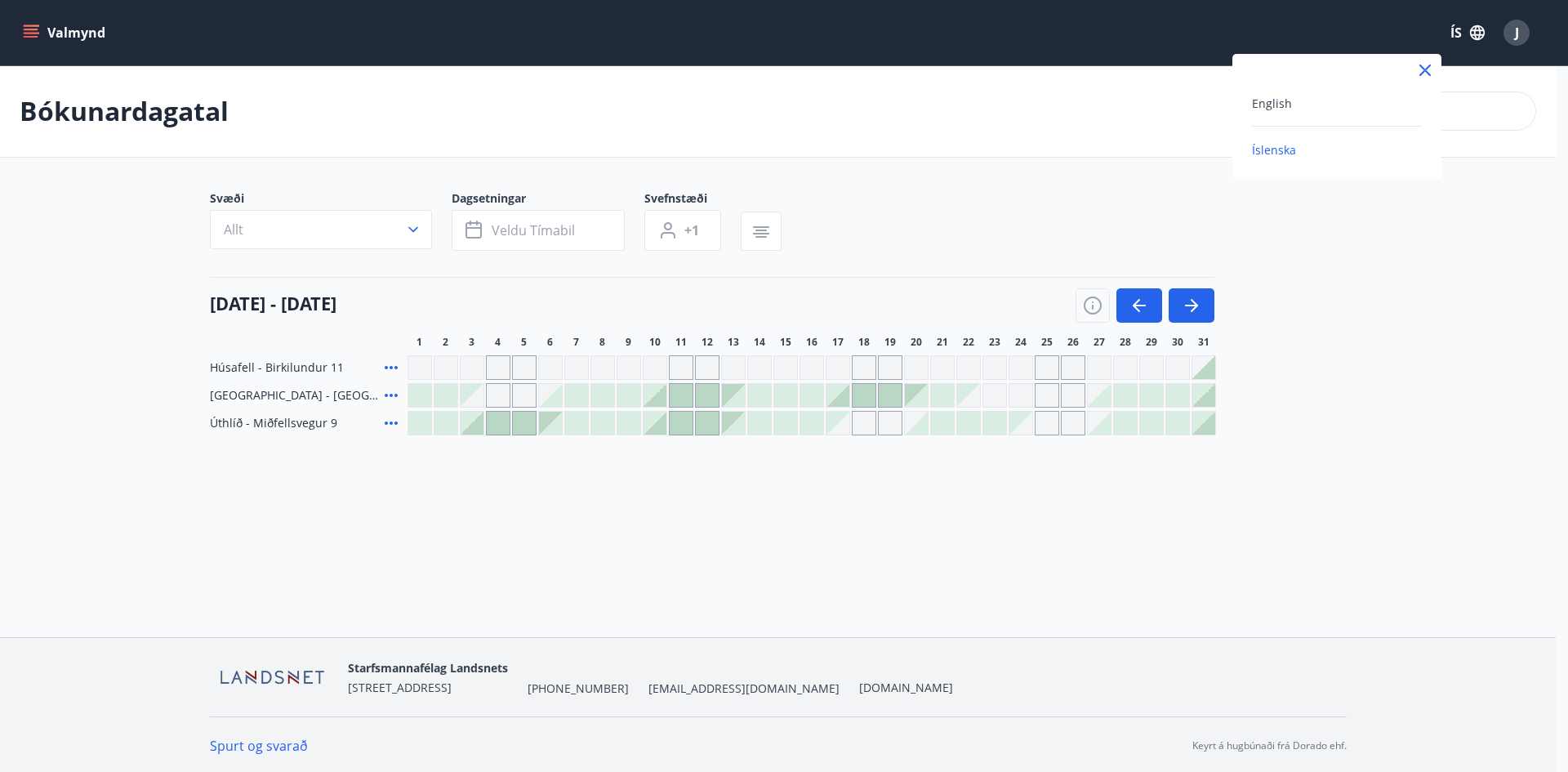
click at [1429, 69] on icon at bounding box center [1425, 70] width 19 height 19
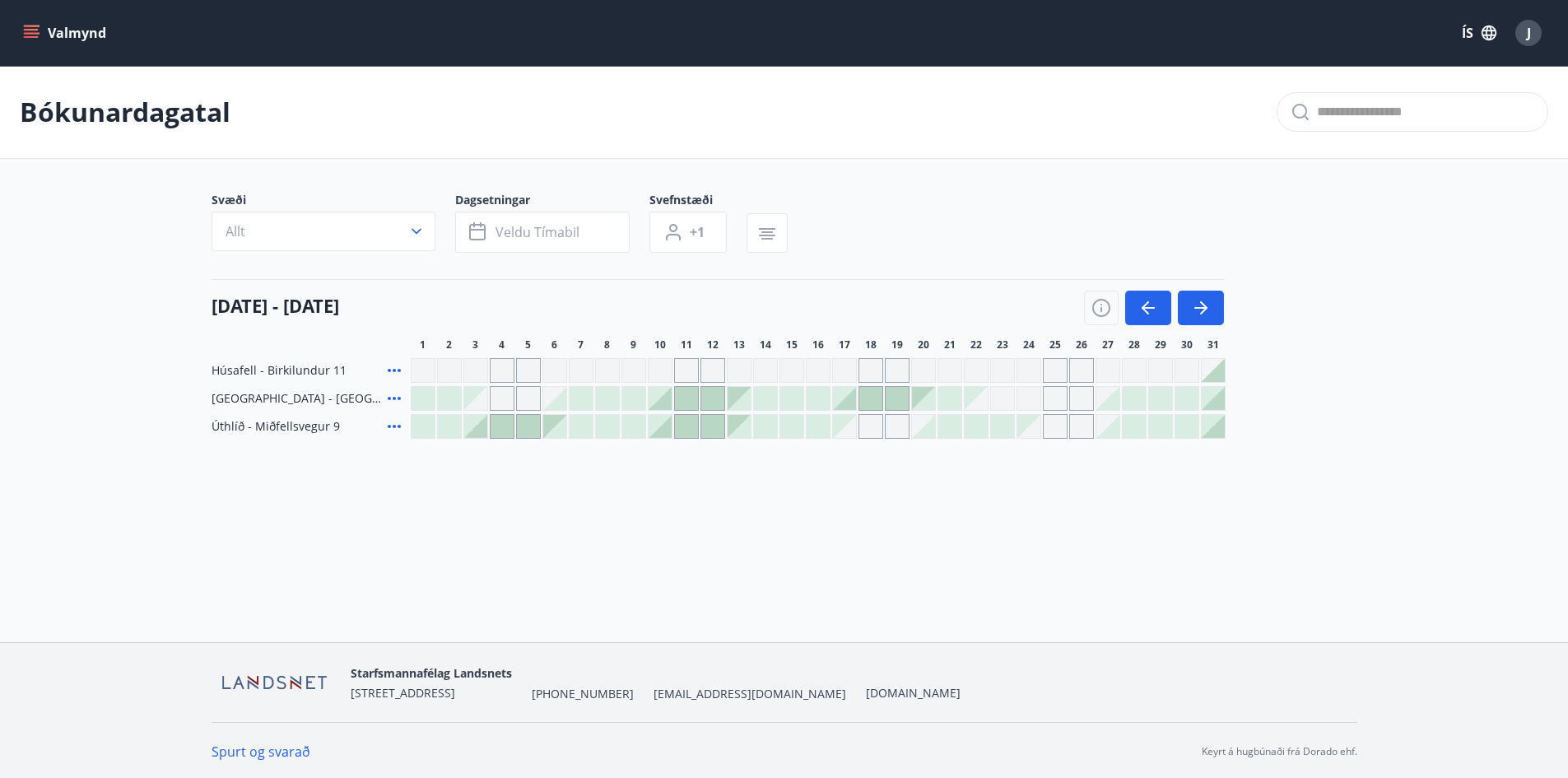
click at [1547, 30] on button "J" at bounding box center [1528, 32] width 39 height 39
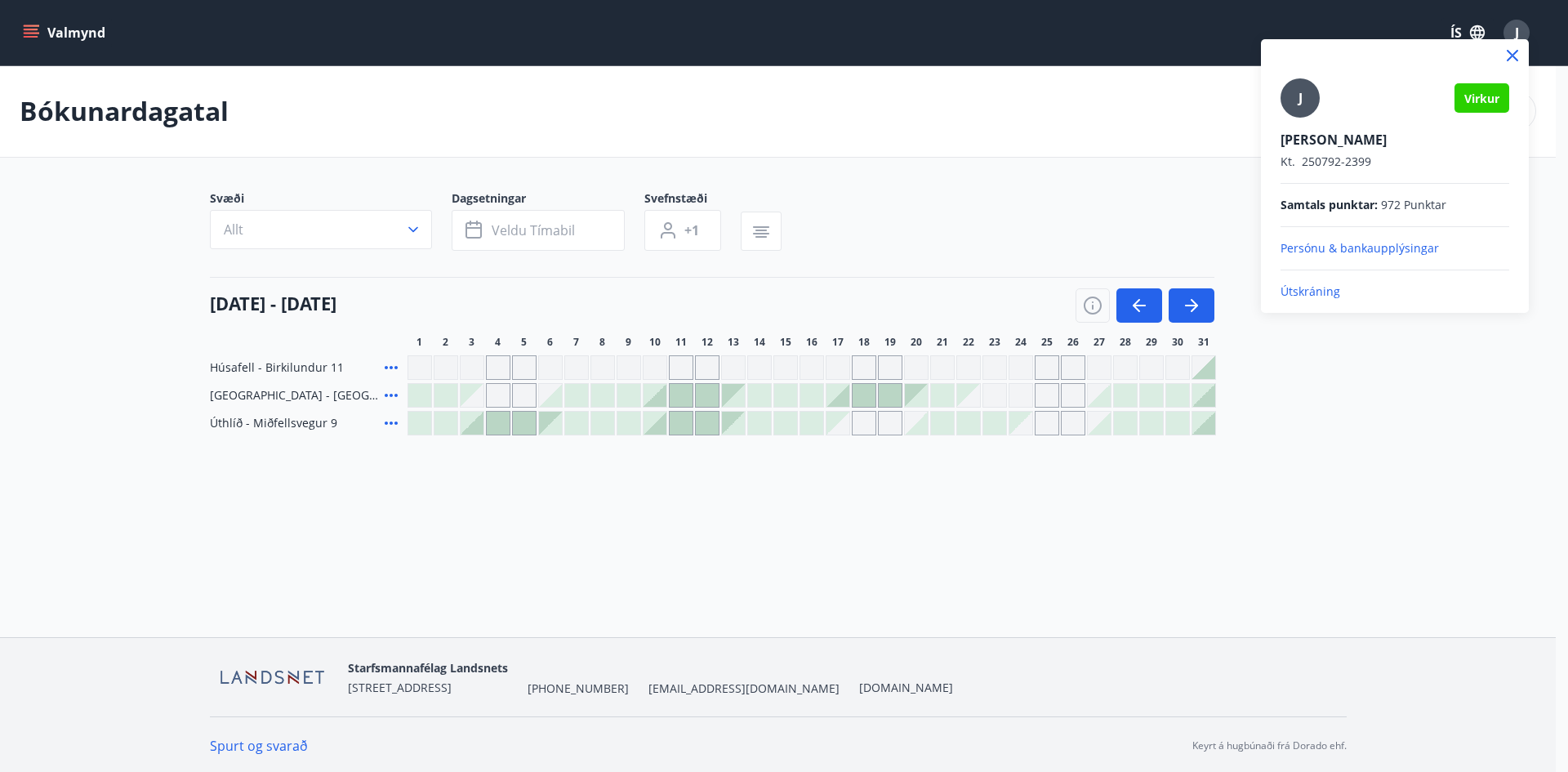
click at [1367, 356] on div at bounding box center [784, 386] width 1568 height 772
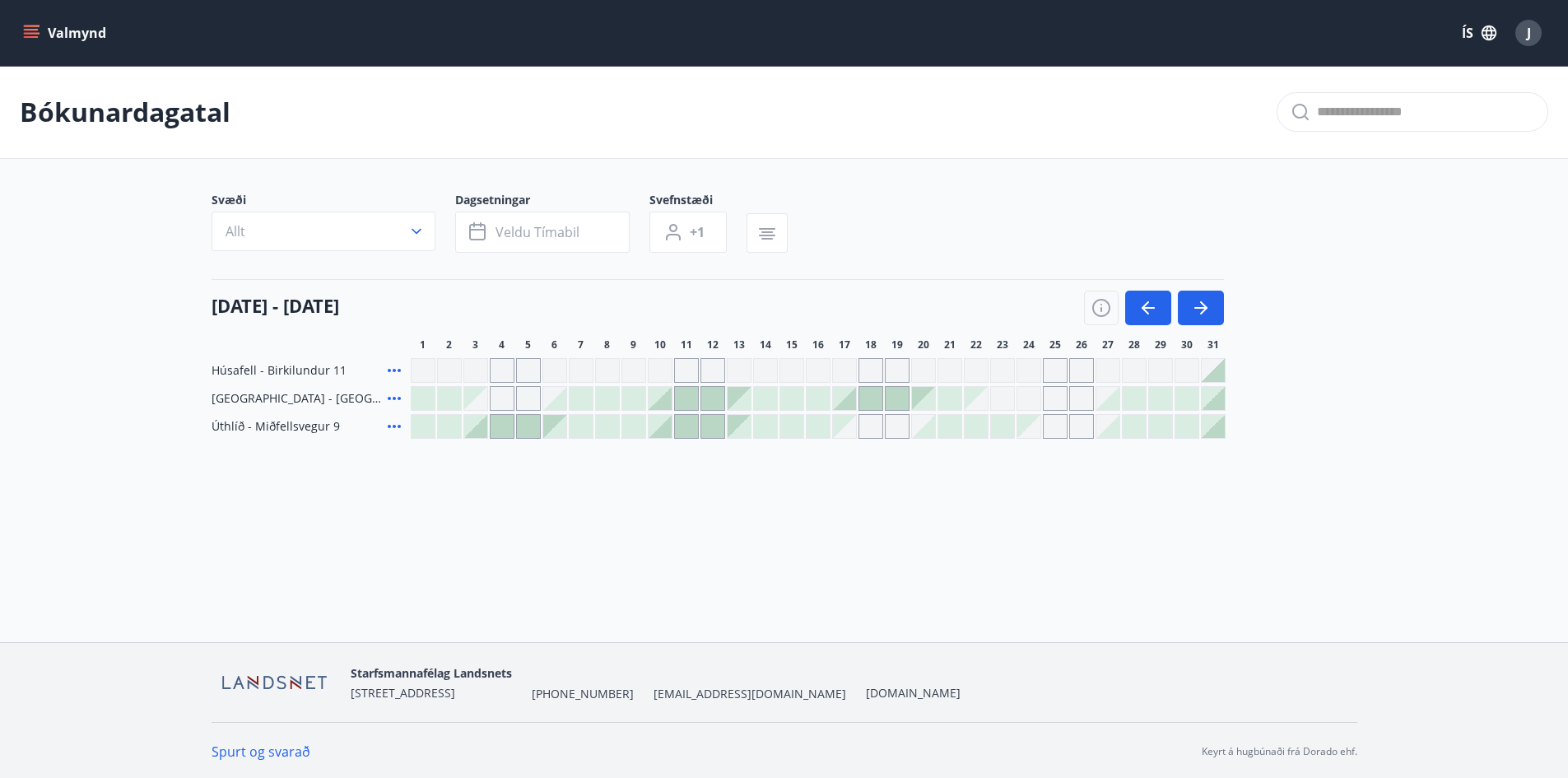
click at [1529, 29] on span "J" at bounding box center [1529, 32] width 4 height 18
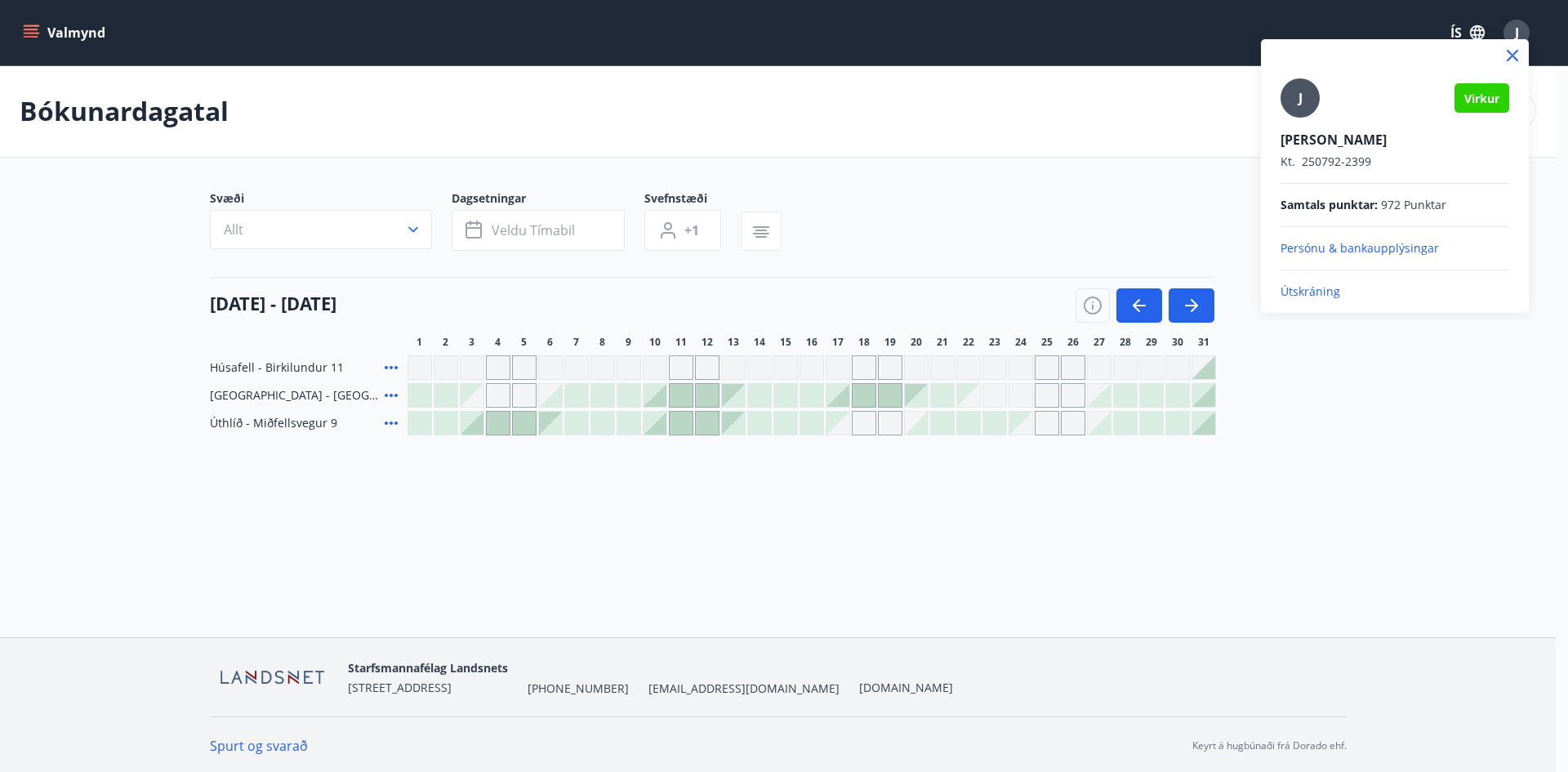
click at [1319, 294] on p "Útskráning" at bounding box center [1394, 291] width 229 height 16
